Goal: Task Accomplishment & Management: Use online tool/utility

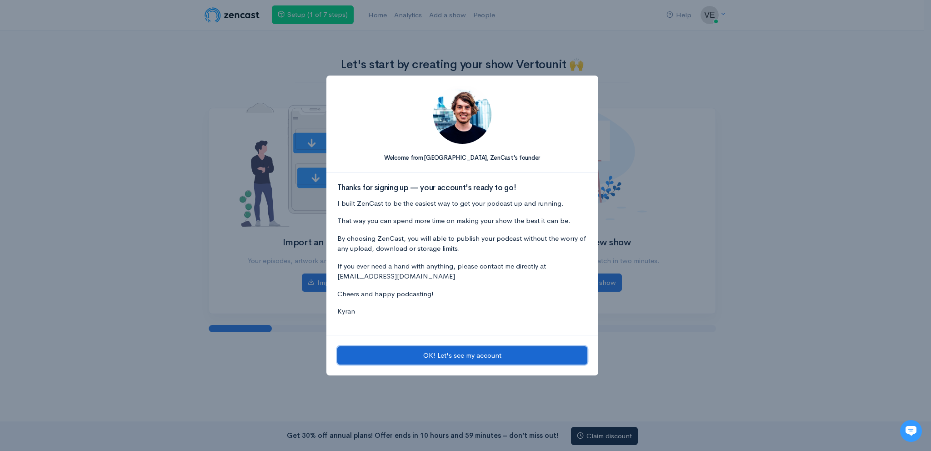
click at [433, 358] on button "OK! Let's see my account" at bounding box center [462, 355] width 250 height 19
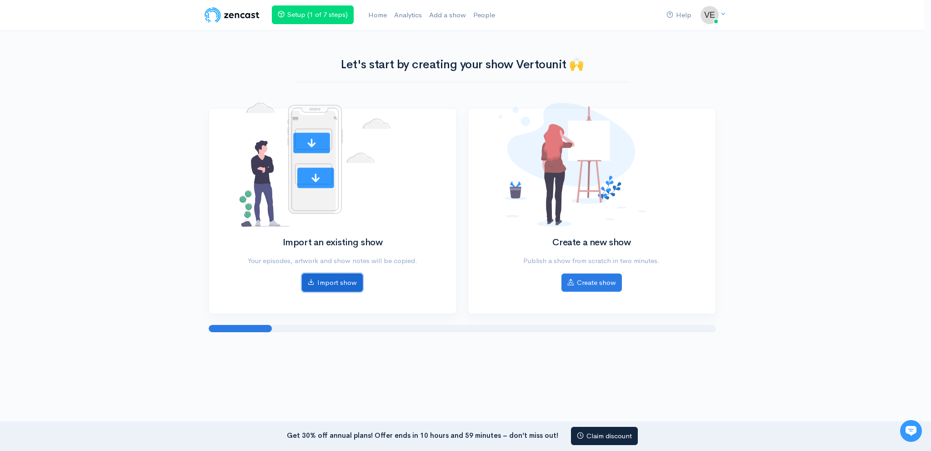
click at [325, 286] on link "Import show" at bounding box center [332, 282] width 61 height 19
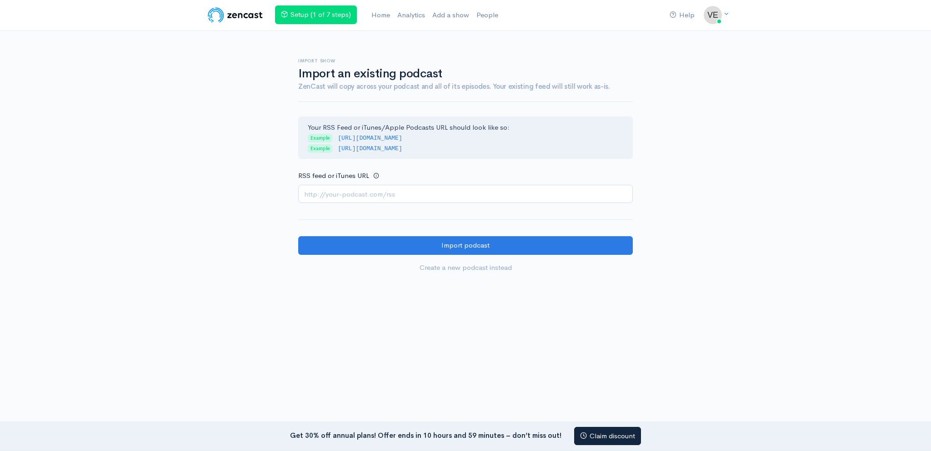
click at [398, 198] on input "RSS feed or iTunes URL" at bounding box center [465, 194] width 335 height 19
click at [396, 196] on input "RSS feed or iTunes URL" at bounding box center [465, 194] width 335 height 19
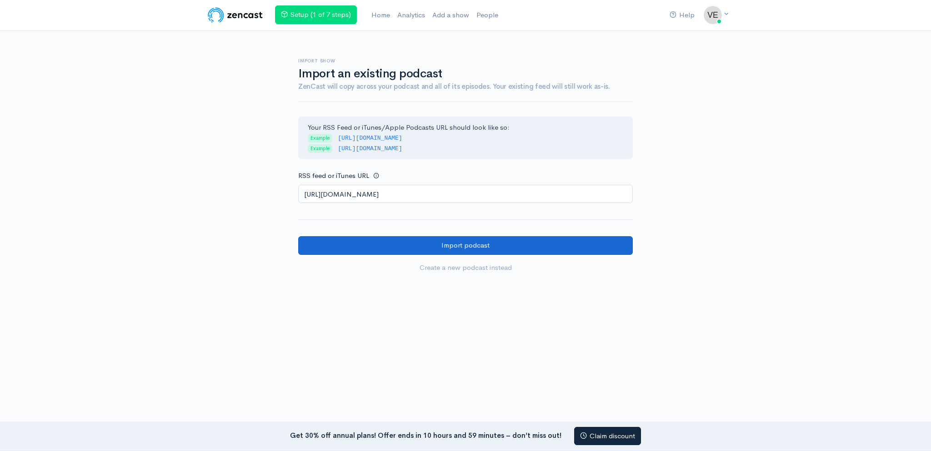
type input "https://anchor.fm/s/1088757f4/podcast/rss"
click at [392, 246] on input "Import podcast" at bounding box center [465, 245] width 335 height 19
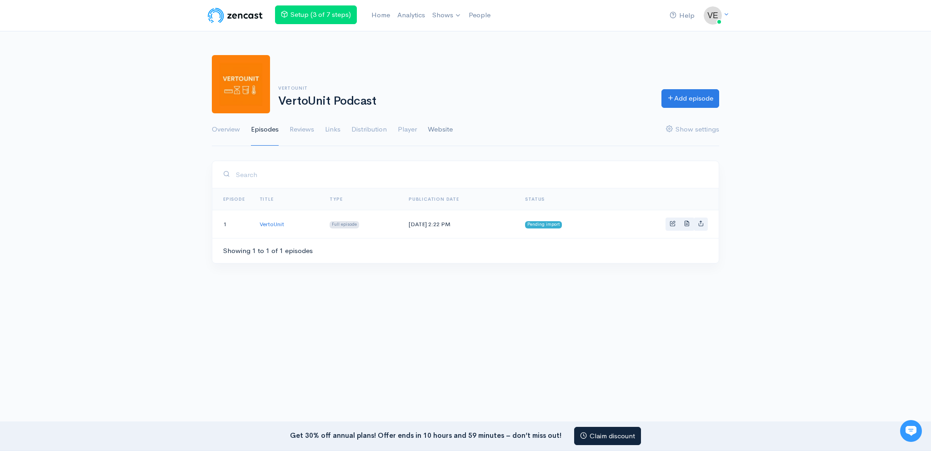
click at [446, 127] on link "Website" at bounding box center [440, 129] width 25 height 33
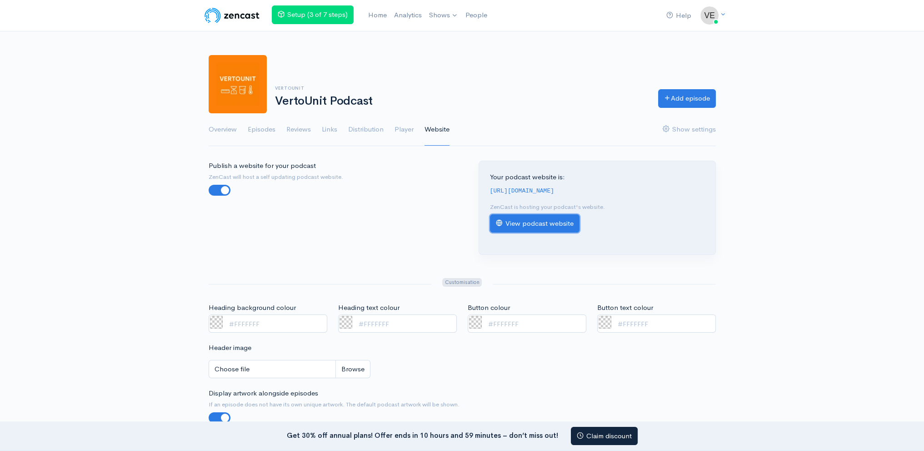
click at [548, 214] on link "View podcast website" at bounding box center [535, 223] width 90 height 19
